Goal: Browse casually

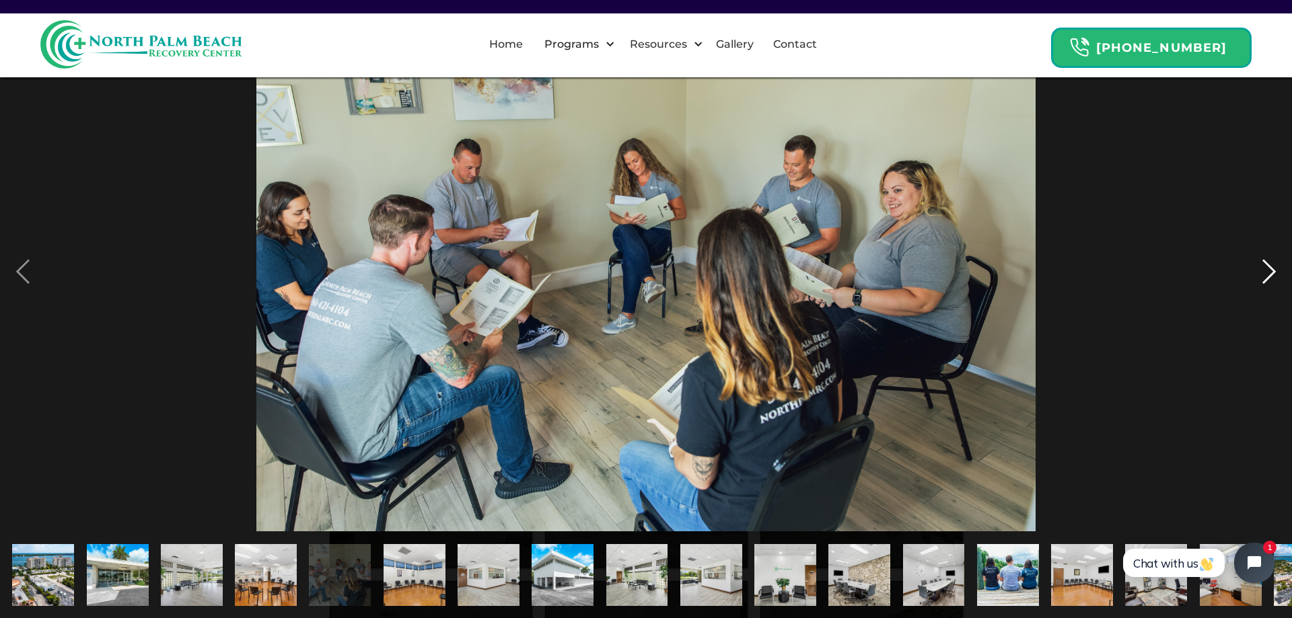
click at [1257, 271] on div "next image" at bounding box center [1269, 271] width 46 height 519
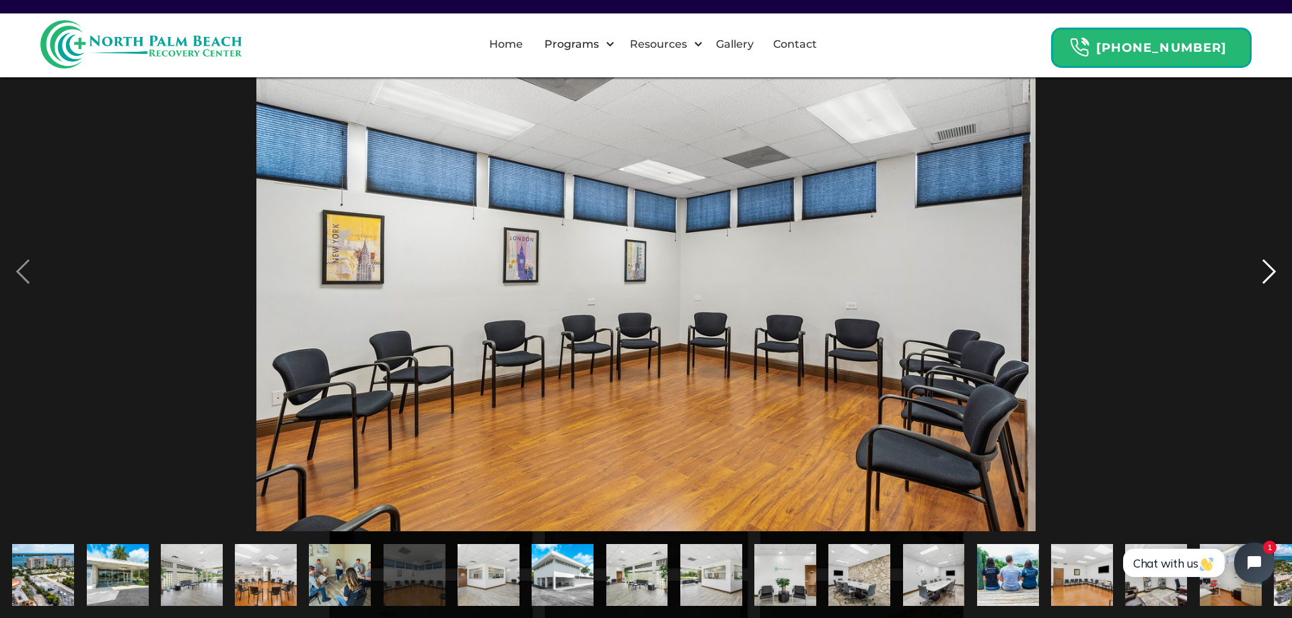
click at [1257, 271] on div "next image" at bounding box center [1269, 271] width 46 height 519
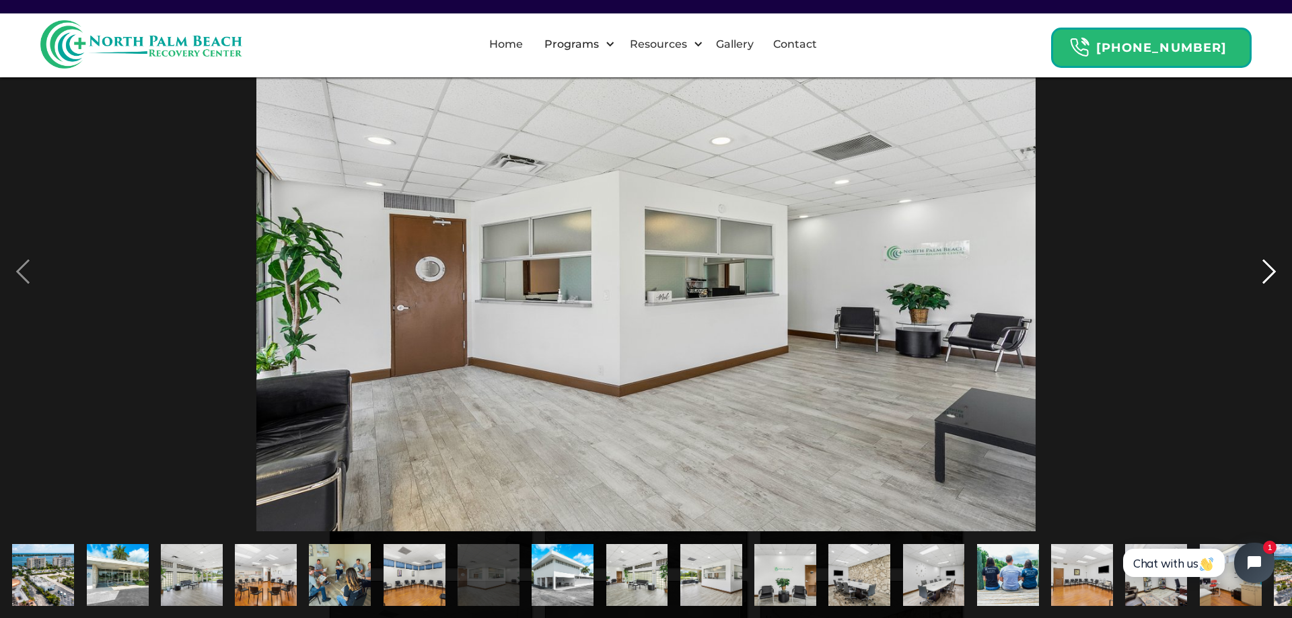
click at [1257, 271] on div "next image" at bounding box center [1269, 271] width 46 height 519
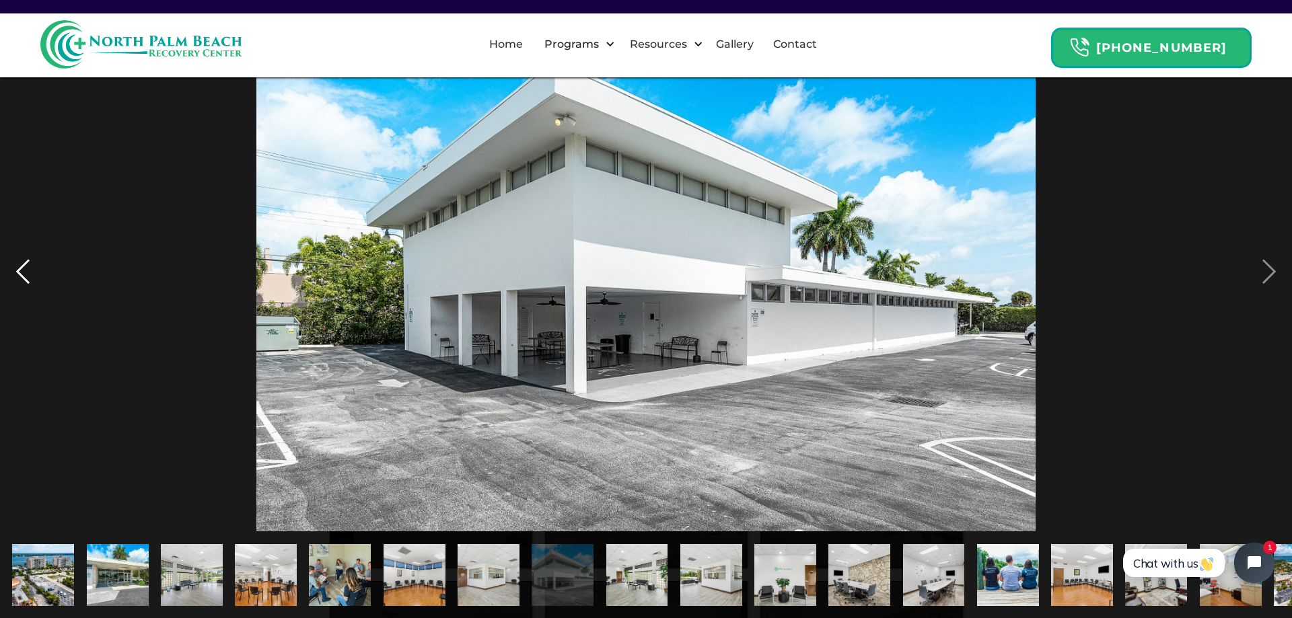
click at [30, 280] on div "previous image" at bounding box center [23, 271] width 46 height 519
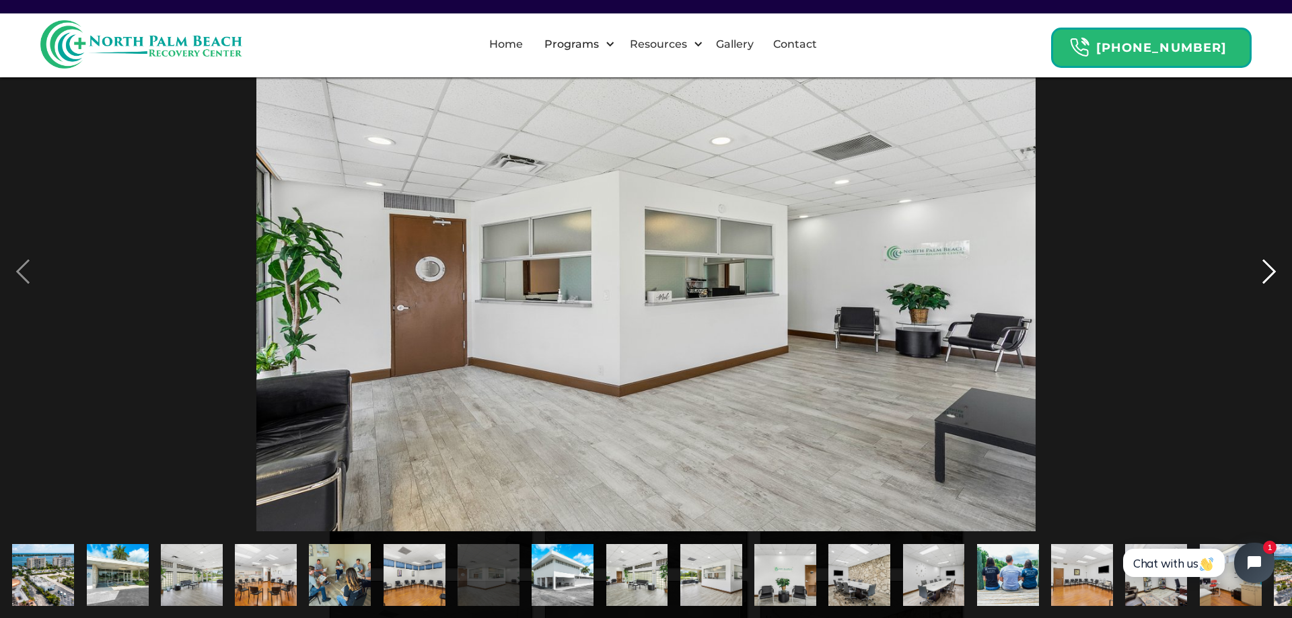
click at [1273, 274] on div "next image" at bounding box center [1269, 271] width 46 height 519
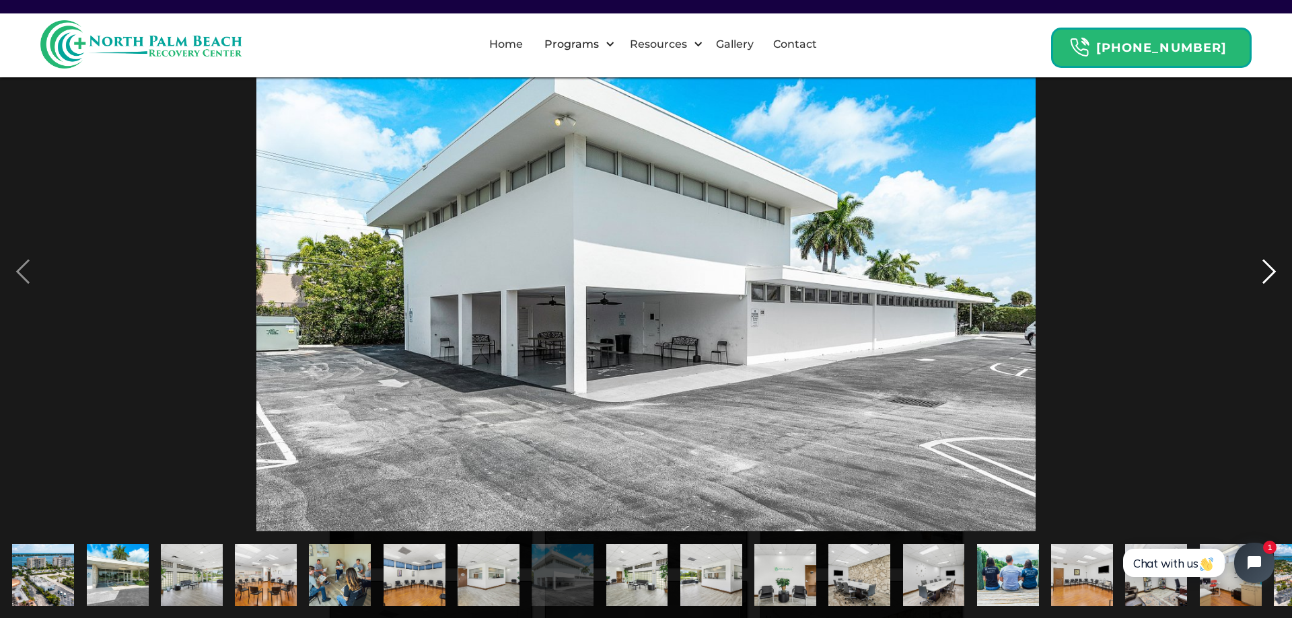
click at [1262, 266] on div "next image" at bounding box center [1269, 271] width 46 height 519
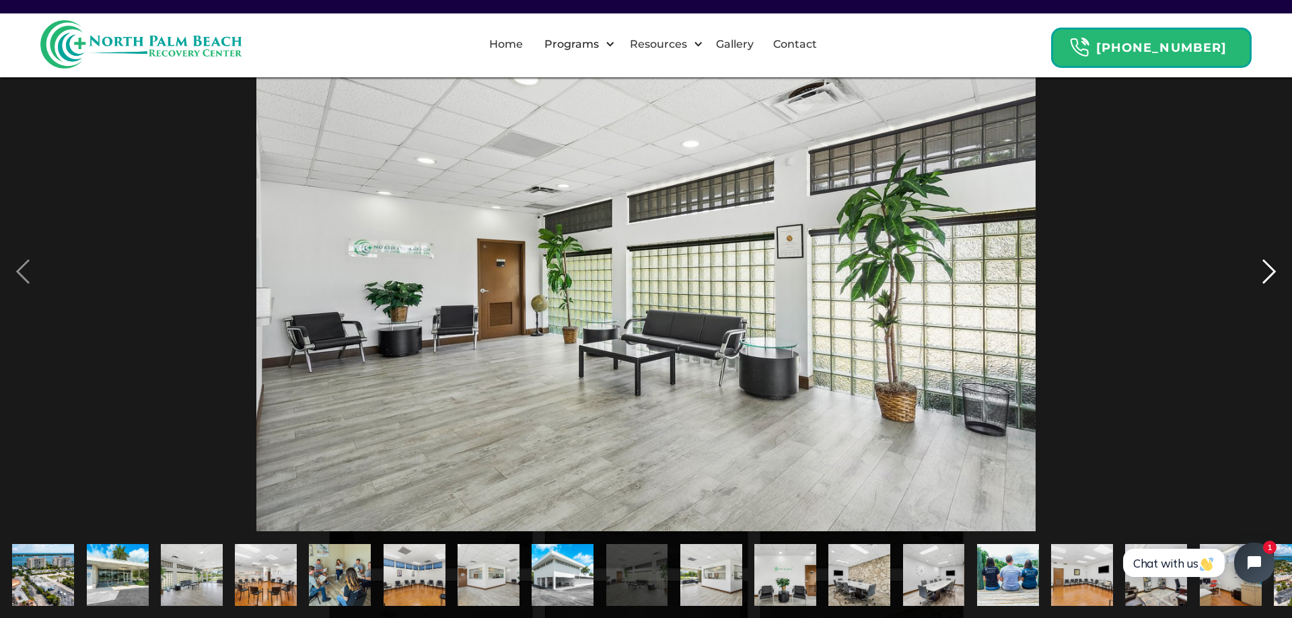
click at [1247, 269] on div "next image" at bounding box center [1269, 271] width 46 height 519
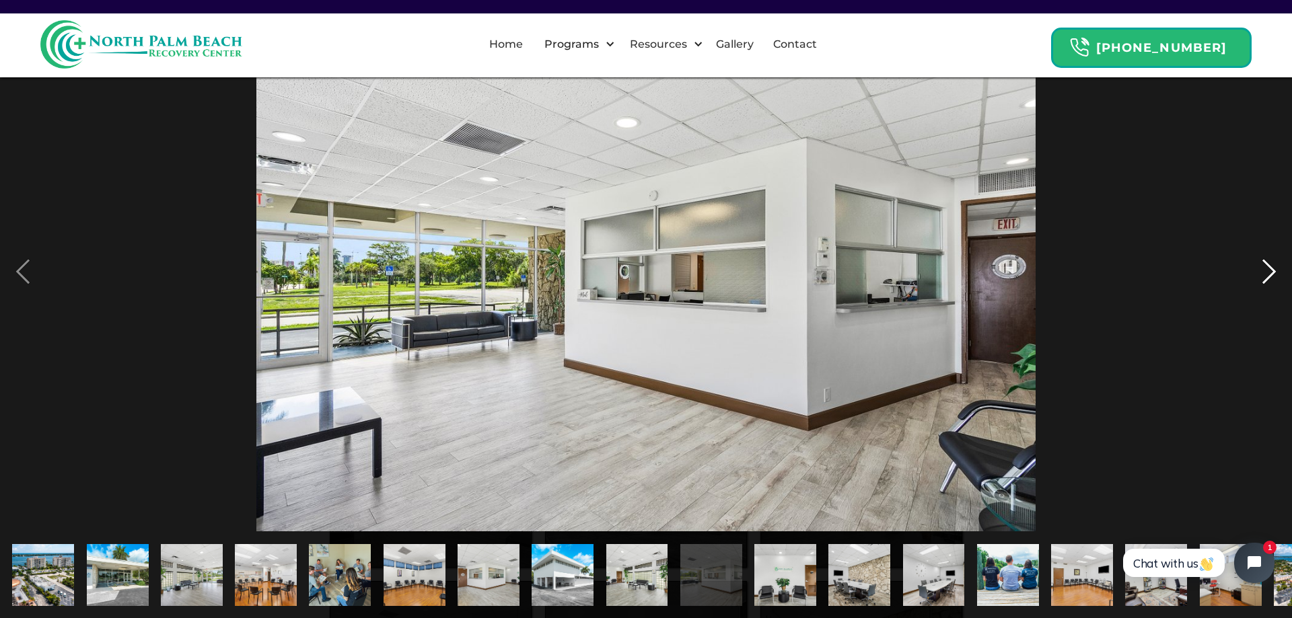
click at [1259, 269] on div "next image" at bounding box center [1269, 271] width 46 height 519
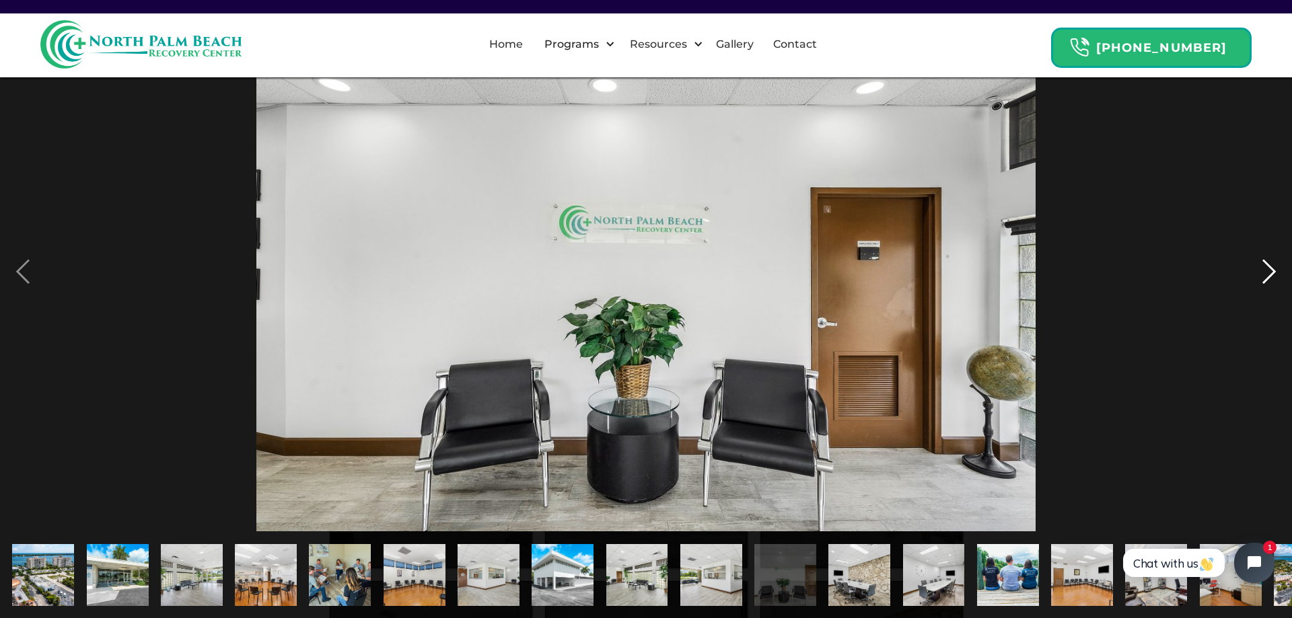
click at [1259, 268] on div "next image" at bounding box center [1269, 271] width 46 height 519
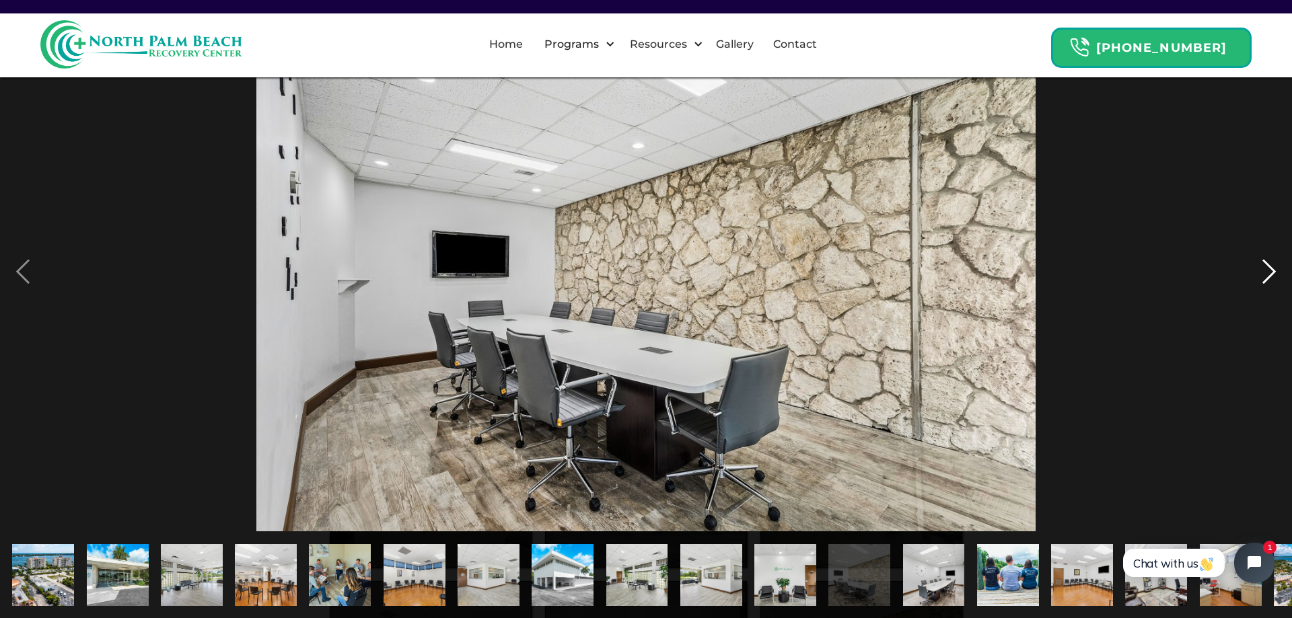
click at [1259, 268] on div "next image" at bounding box center [1269, 271] width 46 height 519
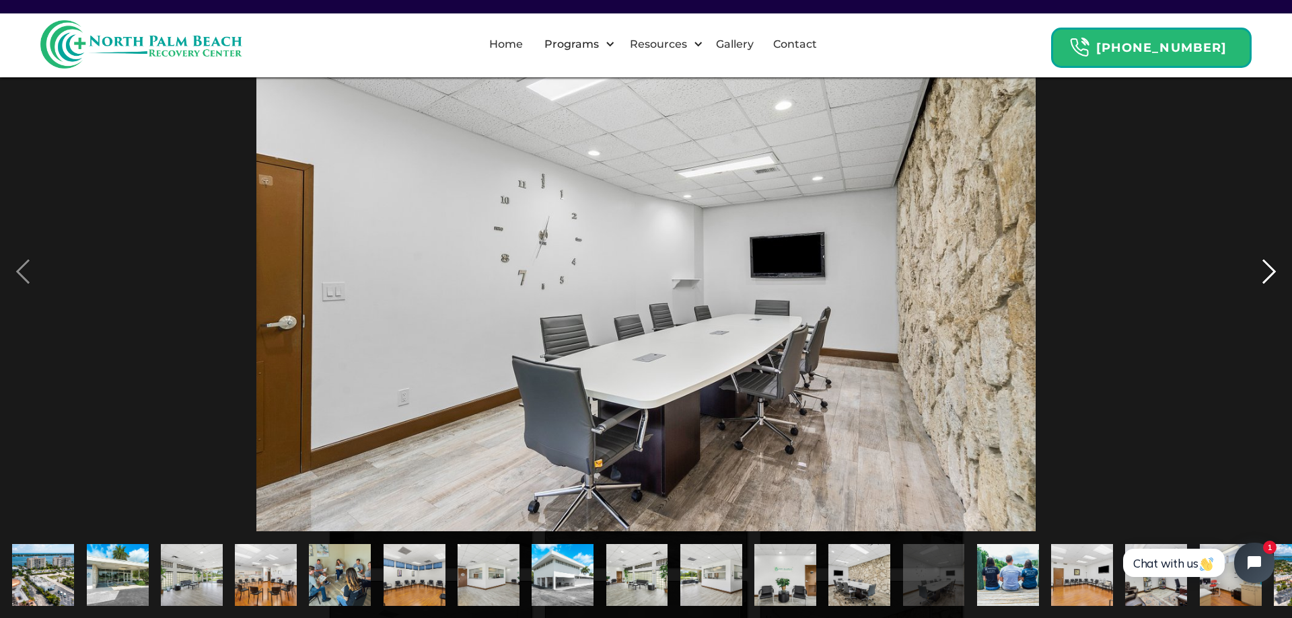
click at [1259, 268] on div "next image" at bounding box center [1269, 271] width 46 height 519
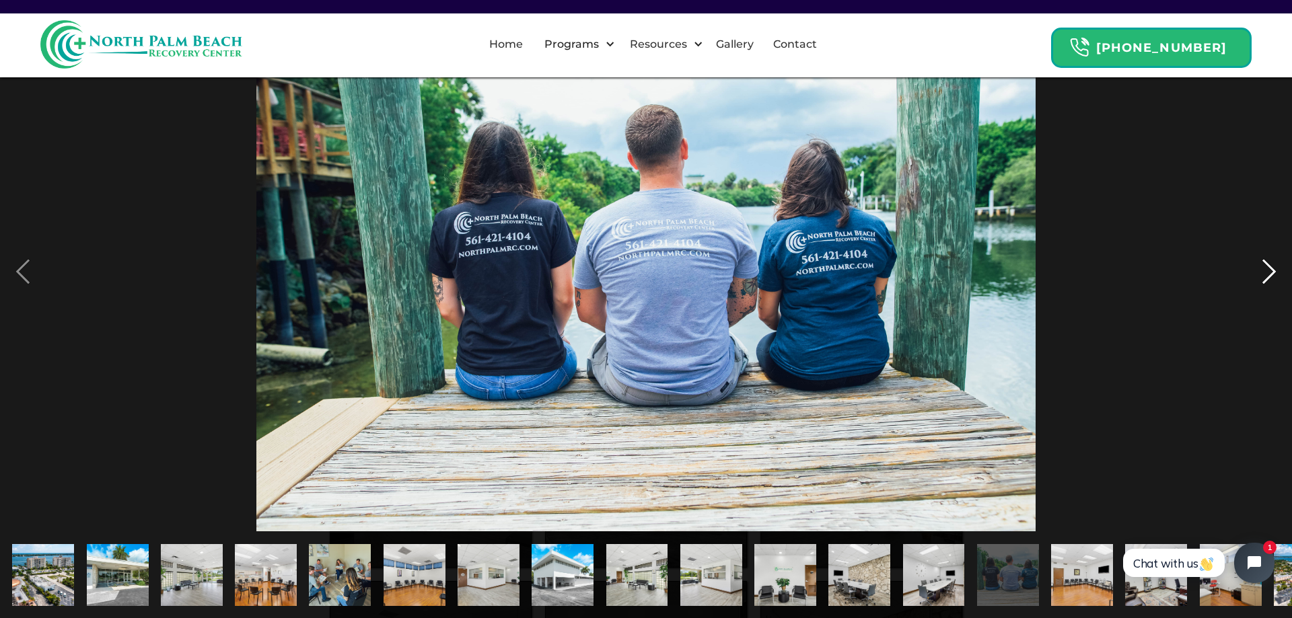
click at [1257, 268] on div "next image" at bounding box center [1269, 271] width 46 height 519
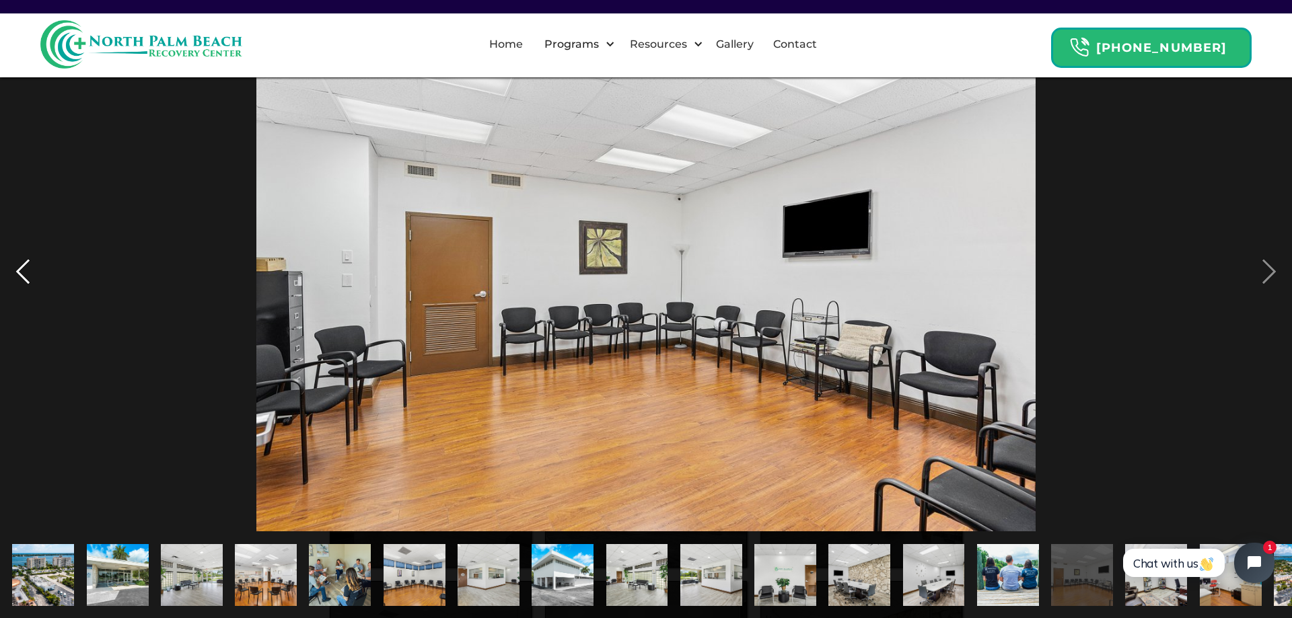
click at [15, 285] on div "previous image" at bounding box center [23, 271] width 46 height 519
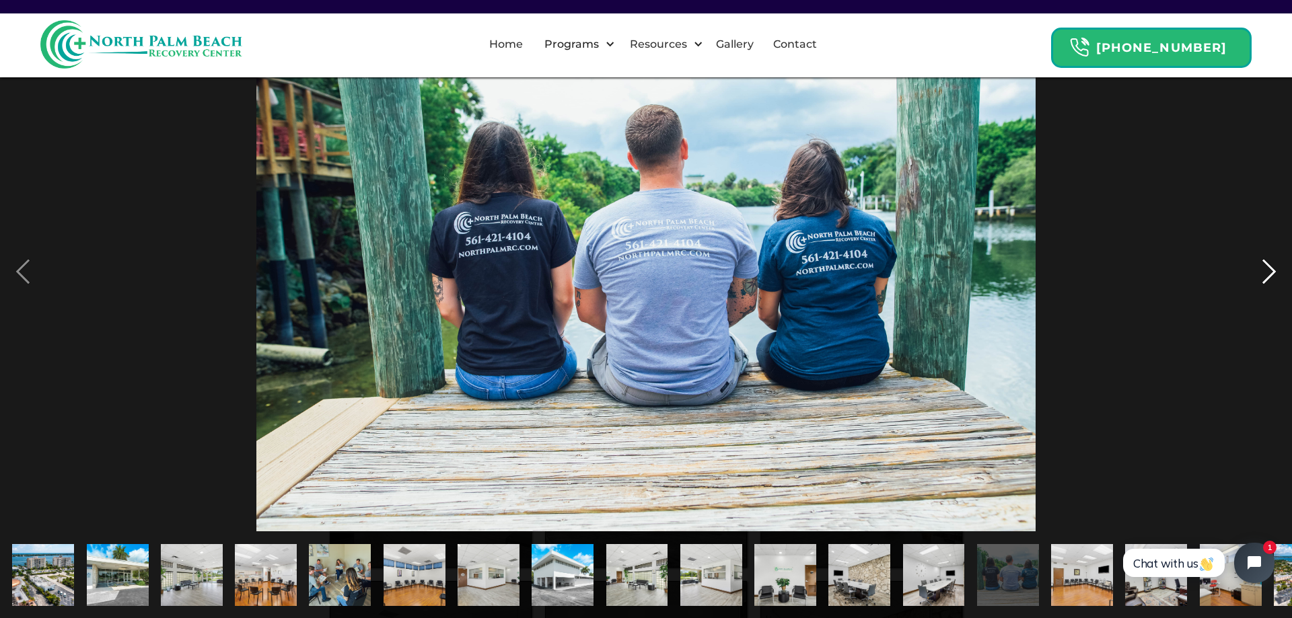
click at [1261, 268] on div "next image" at bounding box center [1269, 271] width 46 height 519
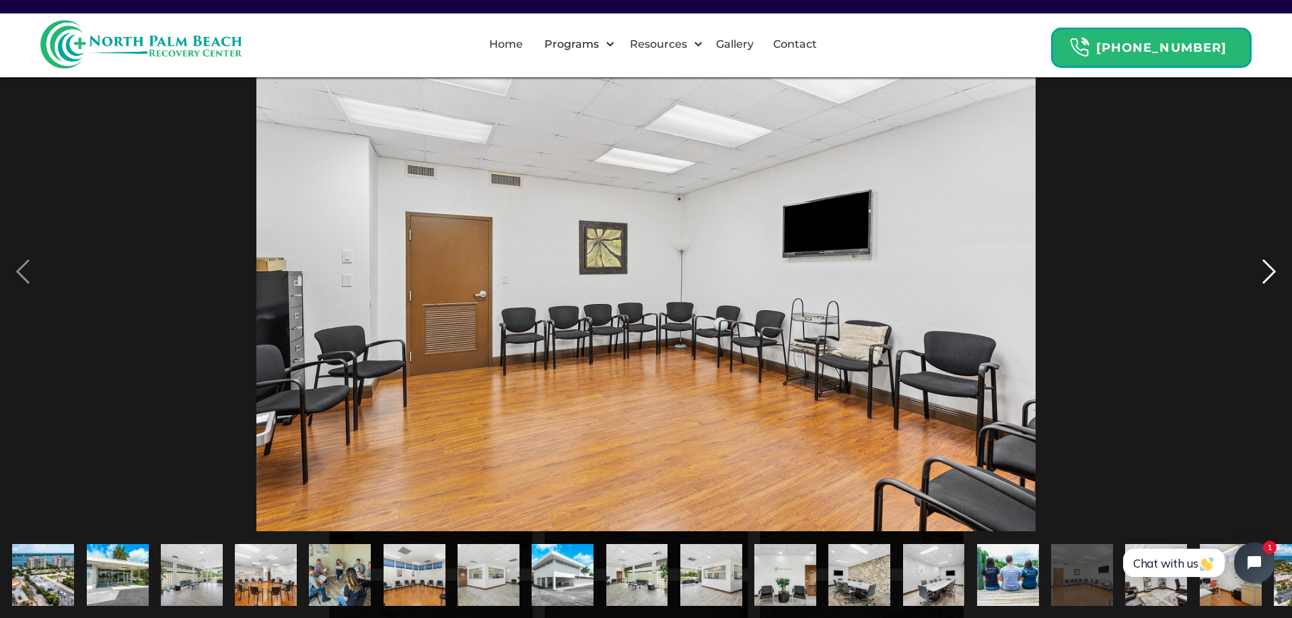
click at [1261, 268] on div "next image" at bounding box center [1269, 271] width 46 height 519
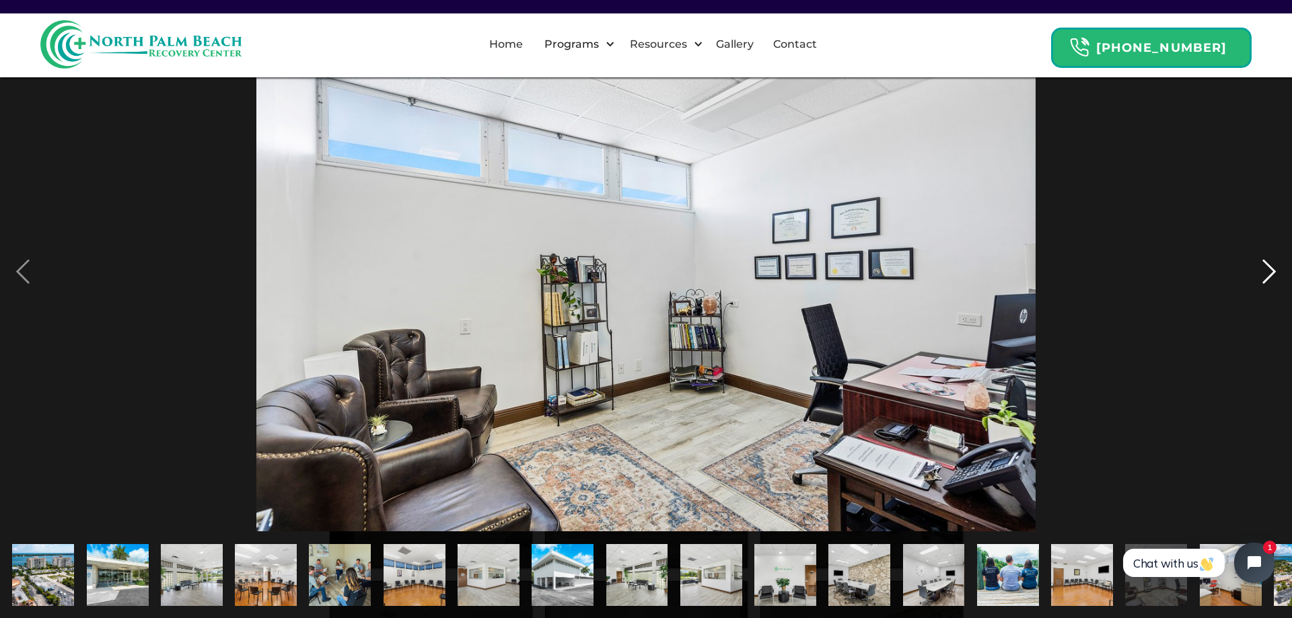
click at [1261, 268] on div "next image" at bounding box center [1269, 271] width 46 height 519
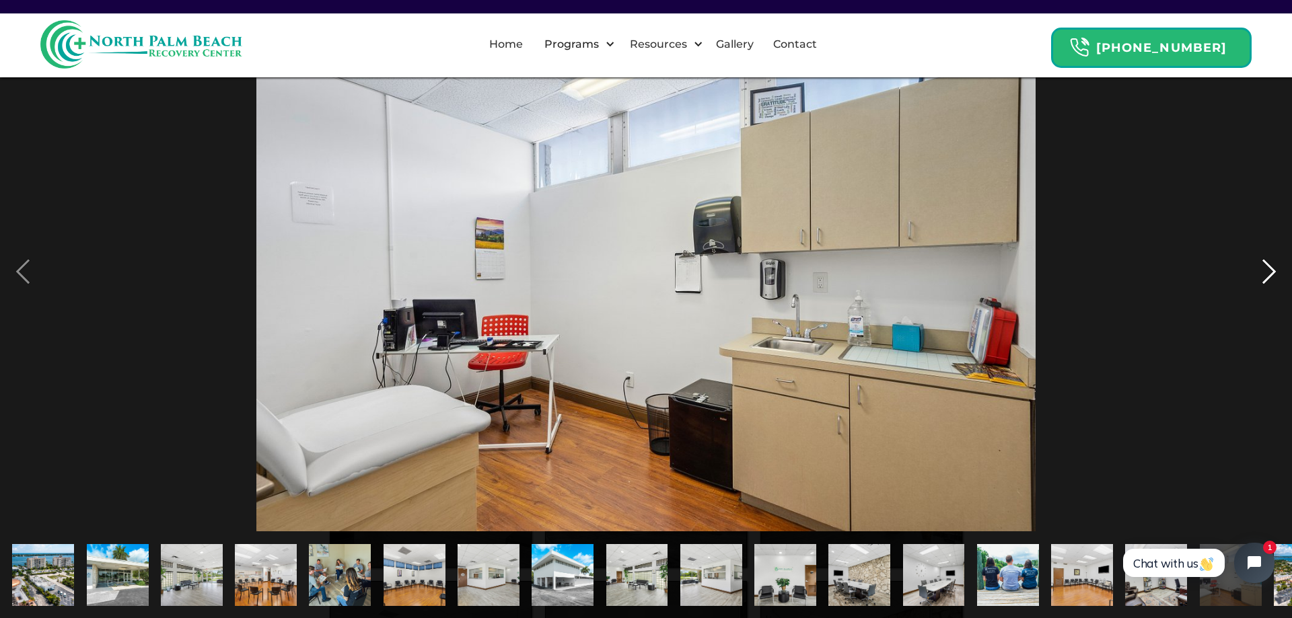
click at [1261, 268] on div "next image" at bounding box center [1269, 271] width 46 height 519
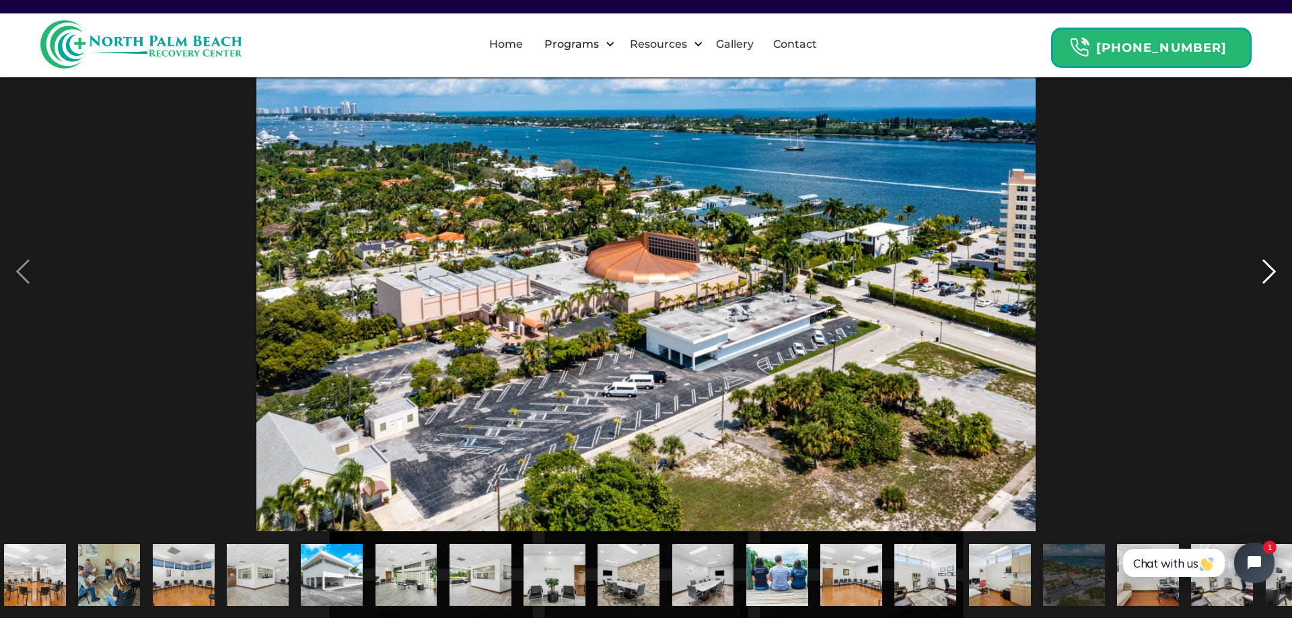
scroll to position [0, 279]
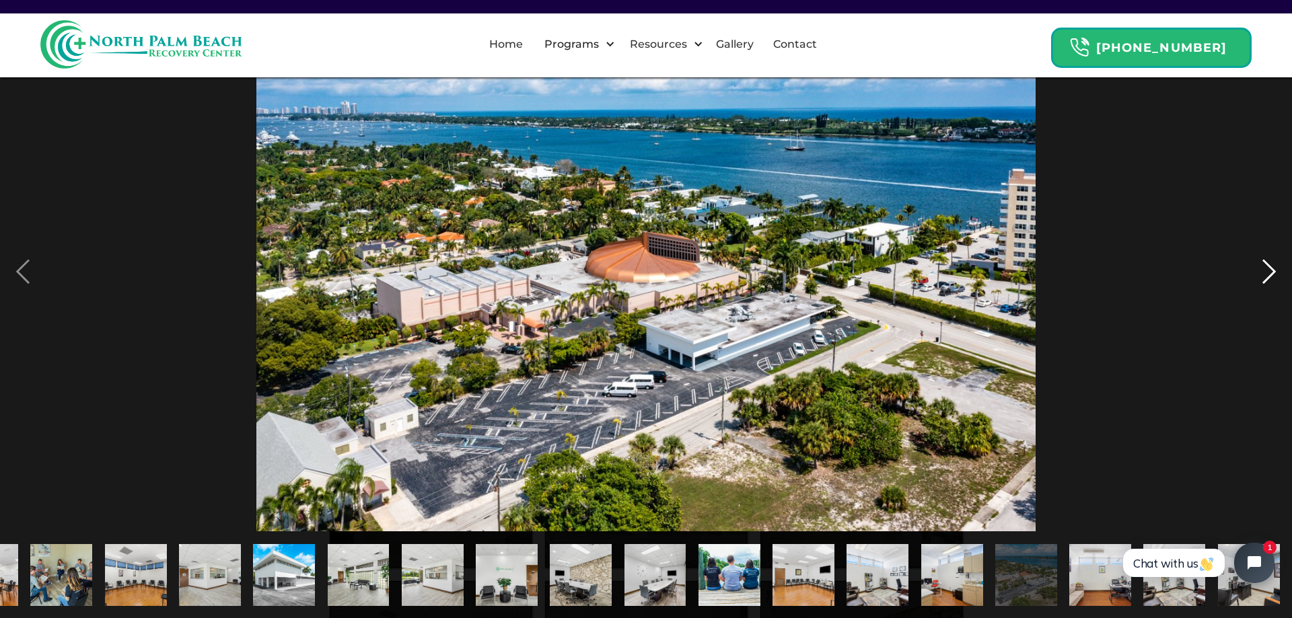
click at [1261, 268] on div "next image" at bounding box center [1269, 271] width 46 height 519
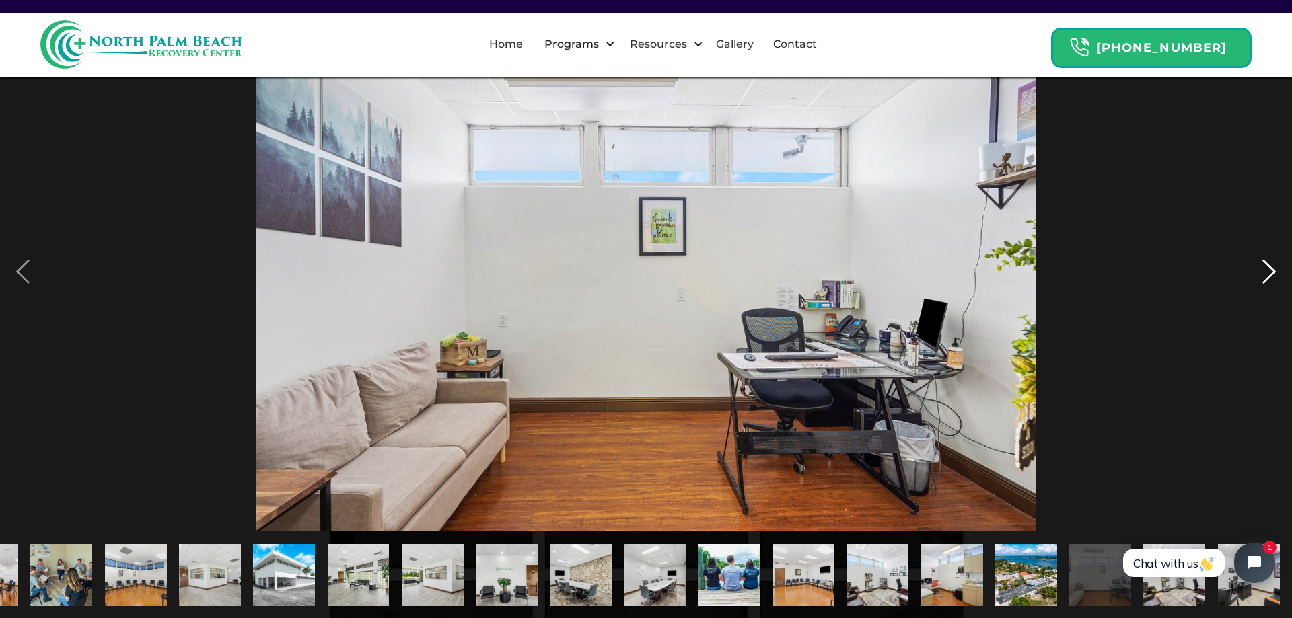
click at [1261, 268] on div "next image" at bounding box center [1269, 271] width 46 height 519
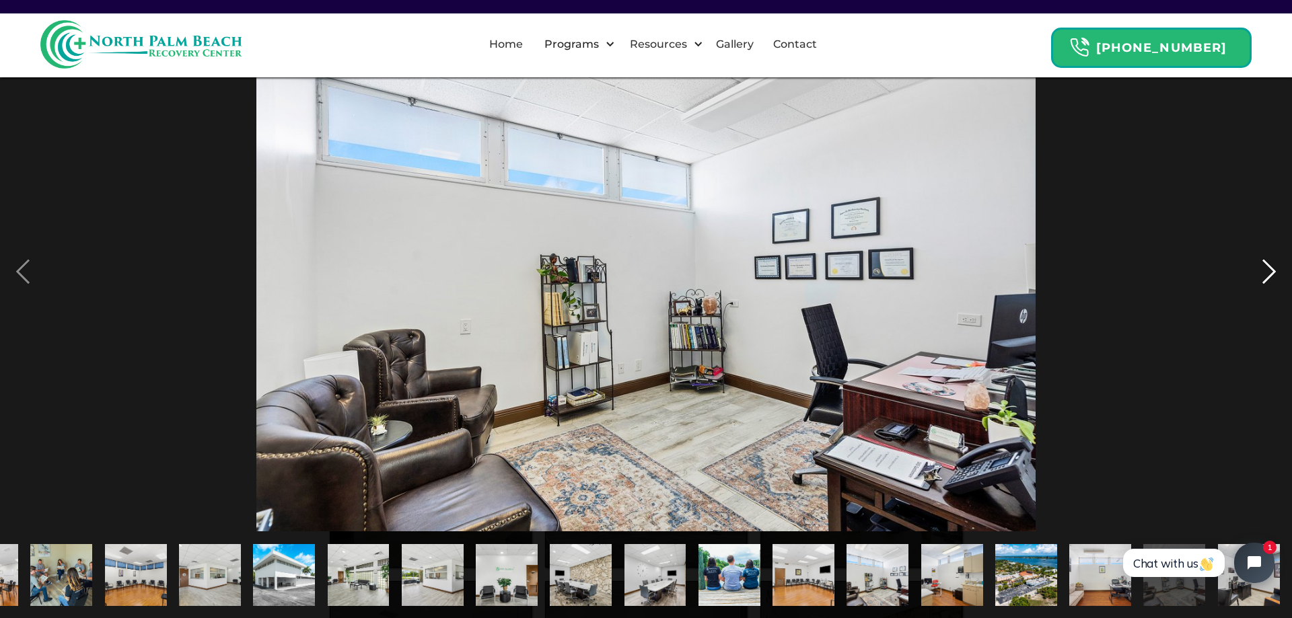
click at [1261, 268] on div "next image" at bounding box center [1269, 271] width 46 height 519
